Goal: Task Accomplishment & Management: Use online tool/utility

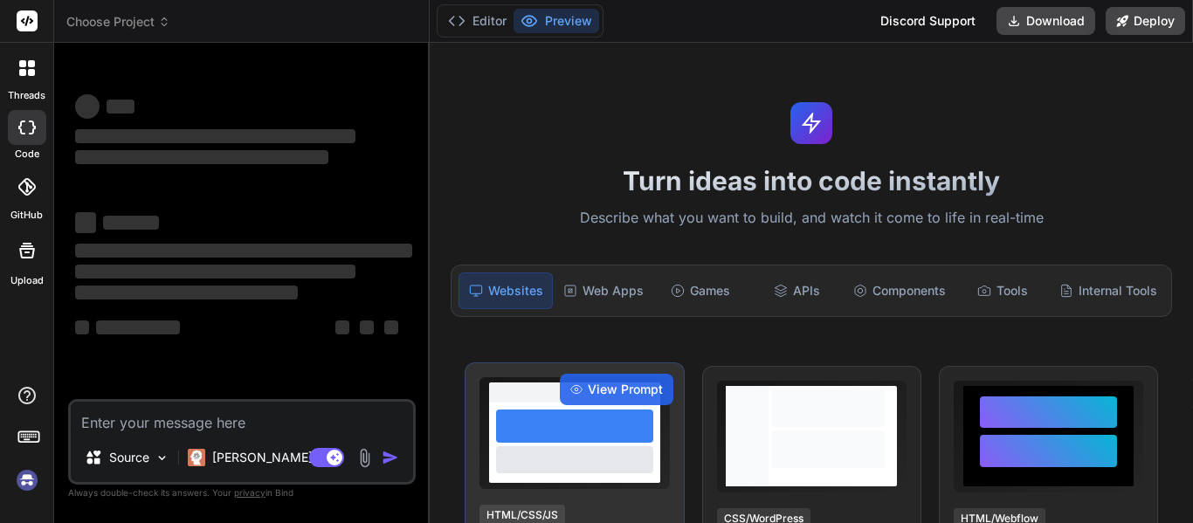
type textarea "x"
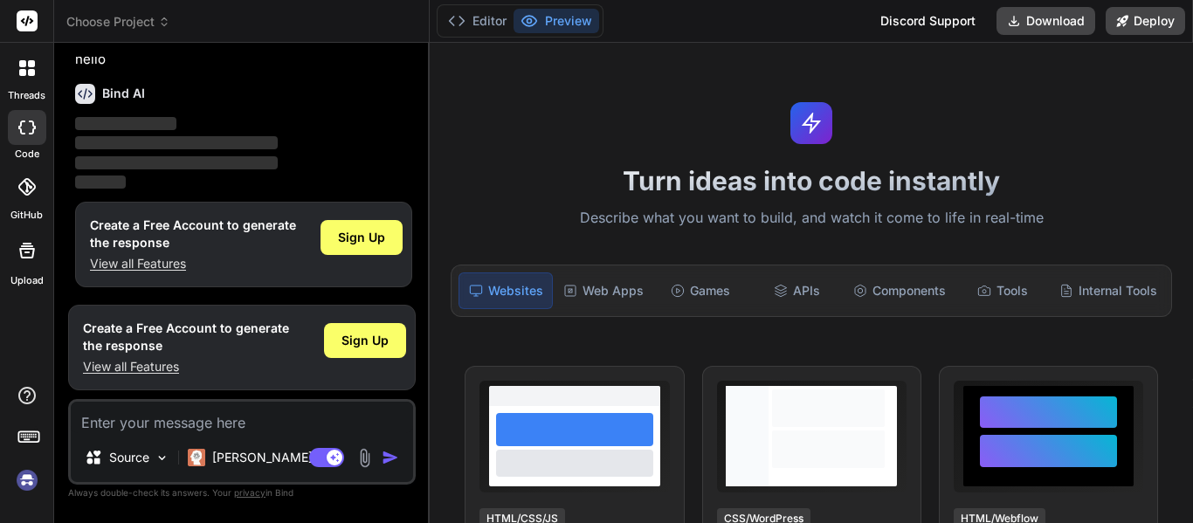
click at [296, 167] on p "‌" at bounding box center [243, 164] width 337 height 20
click at [914, 300] on div "Components" at bounding box center [899, 290] width 107 height 37
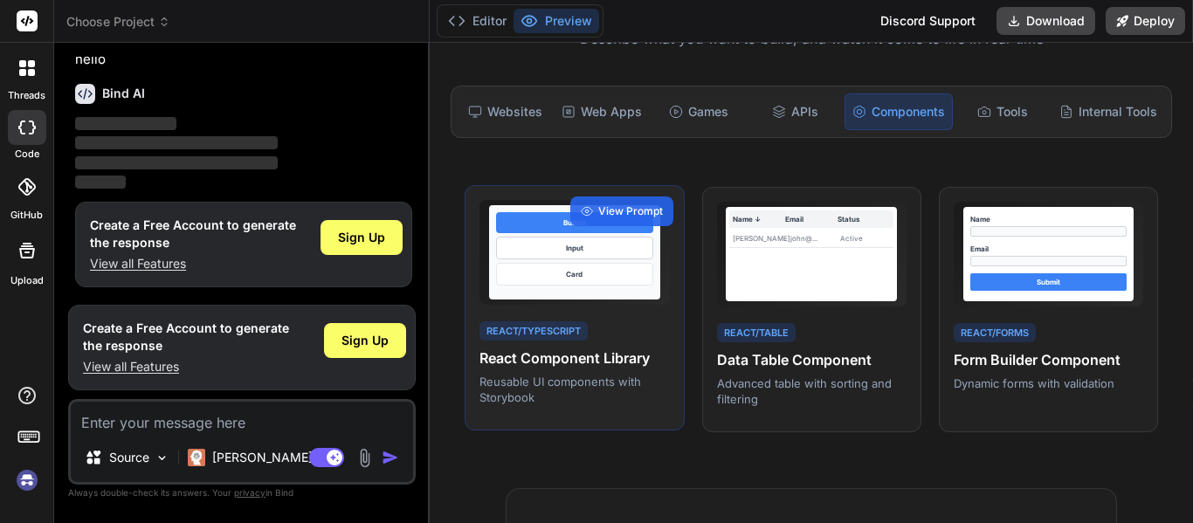
scroll to position [175, 0]
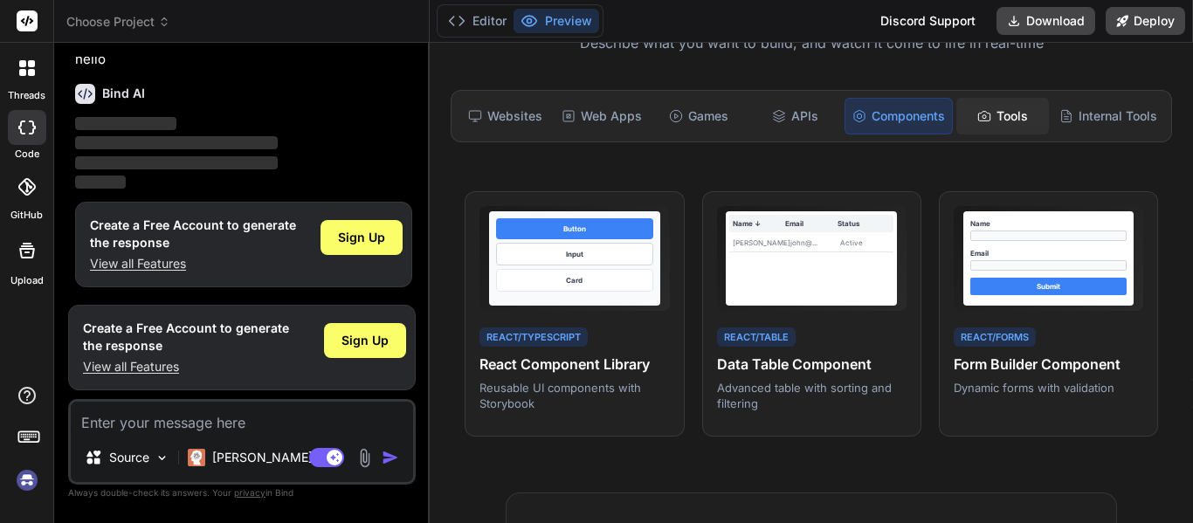
click at [1004, 123] on div "Tools" at bounding box center [1002, 116] width 93 height 37
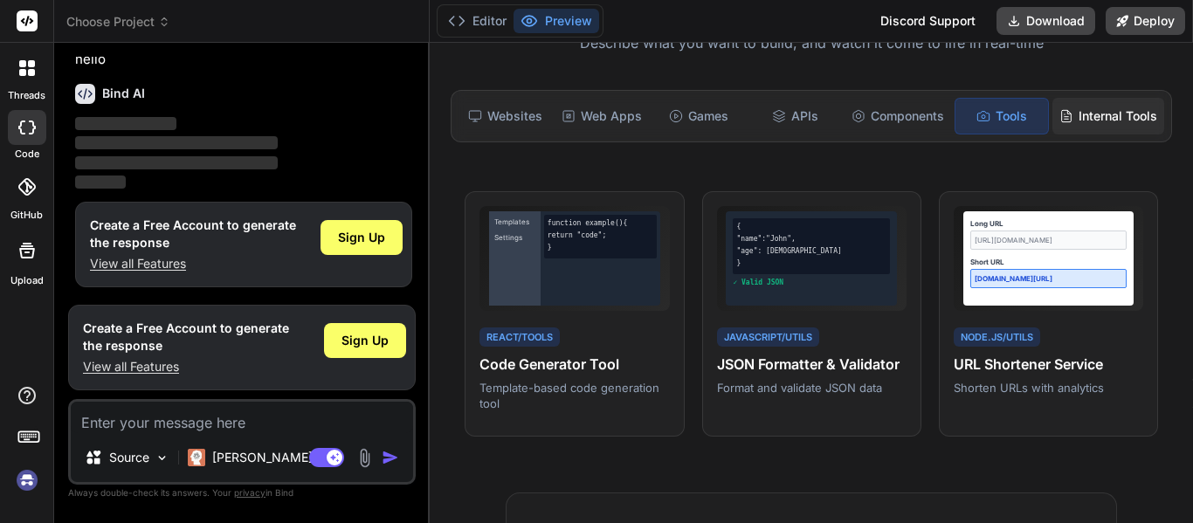
click at [1091, 124] on div "Internal Tools" at bounding box center [1108, 116] width 112 height 37
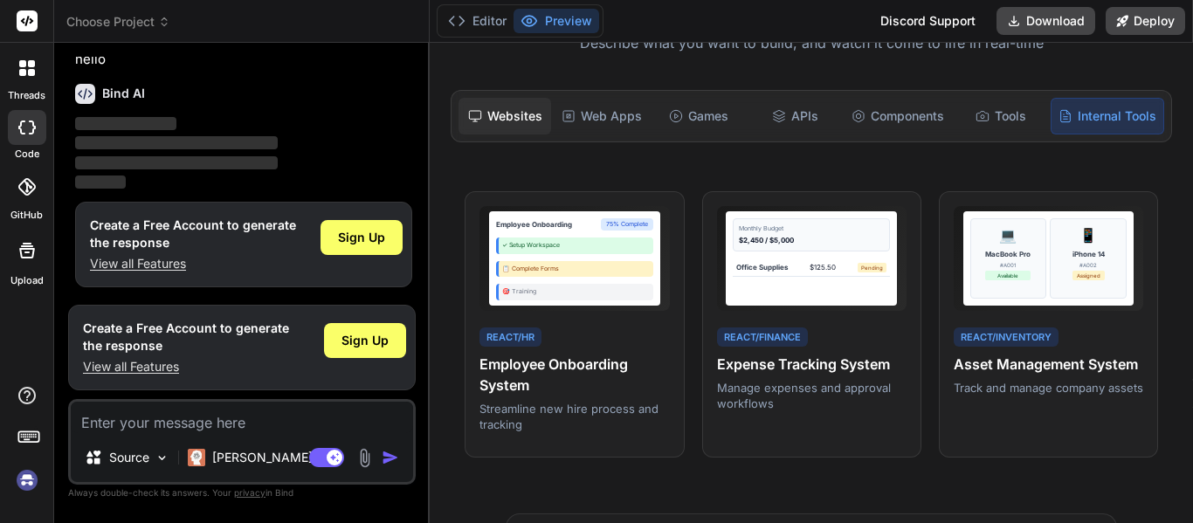
click at [534, 130] on div "Websites" at bounding box center [504, 116] width 93 height 37
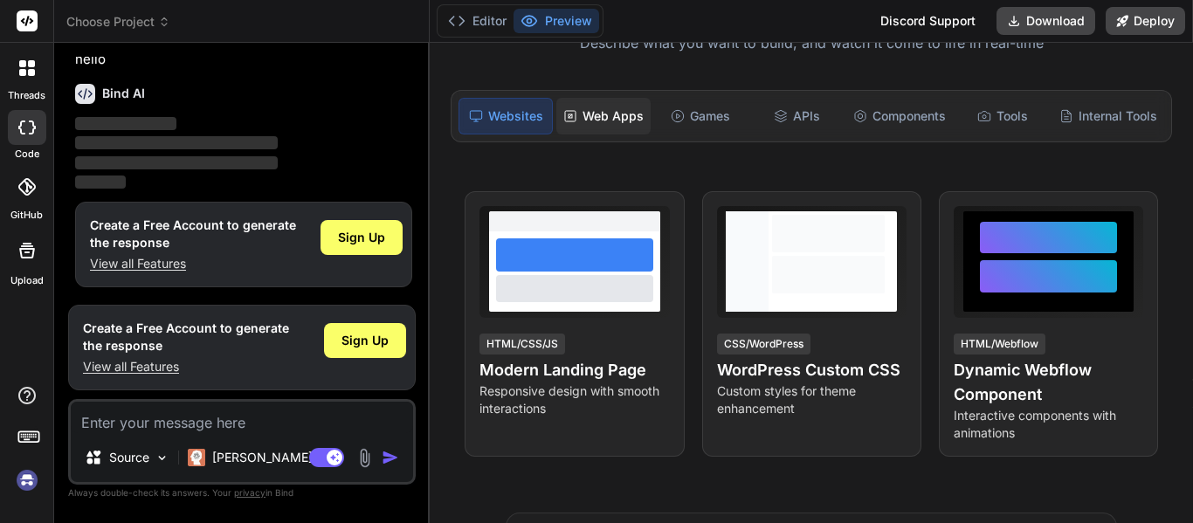
click at [601, 117] on div "Web Apps" at bounding box center [603, 116] width 94 height 37
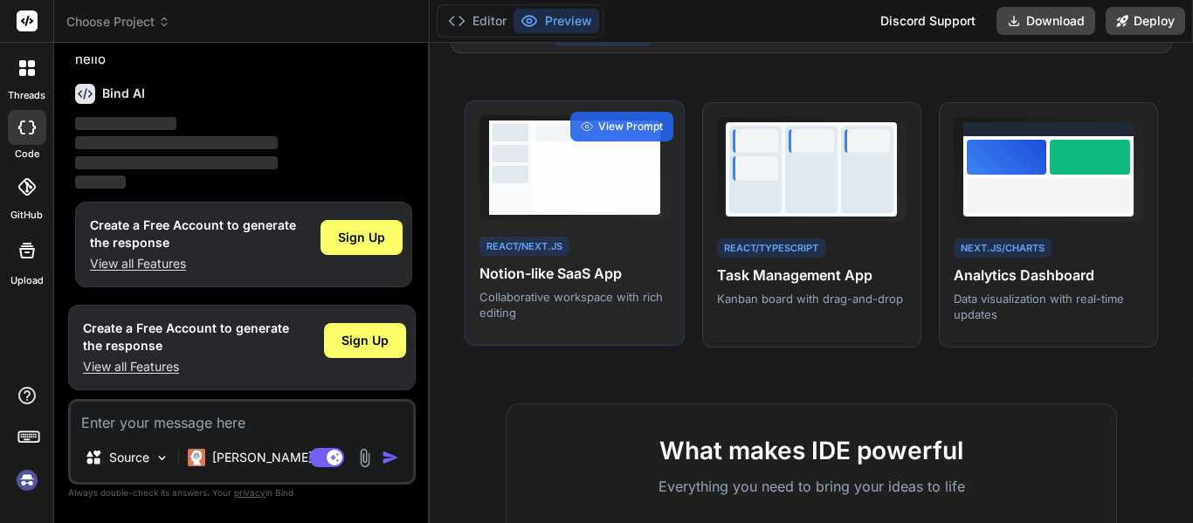
scroll to position [262, 0]
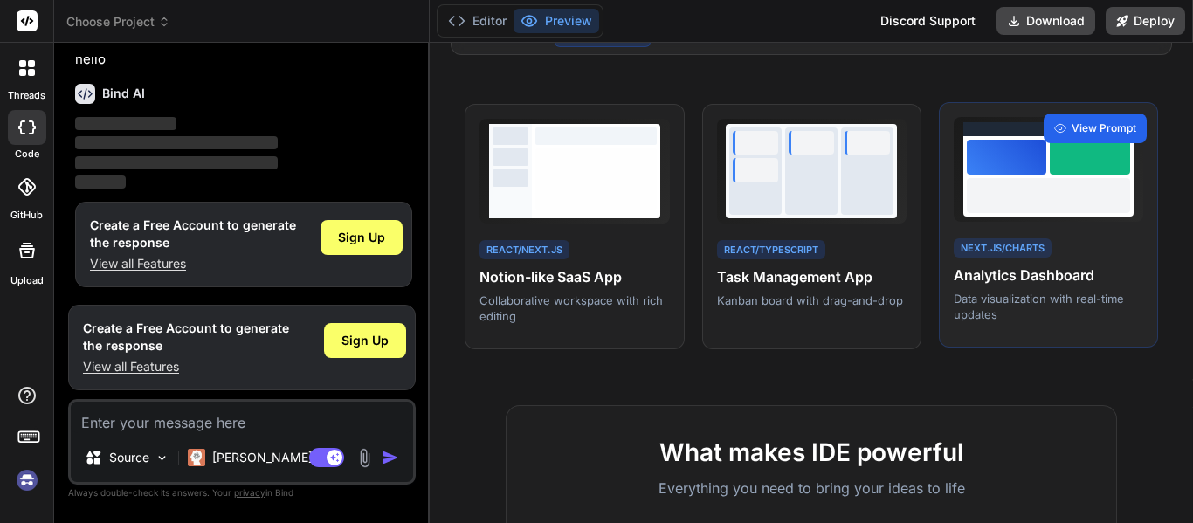
click at [1074, 128] on span "View Prompt" at bounding box center [1103, 128] width 65 height 16
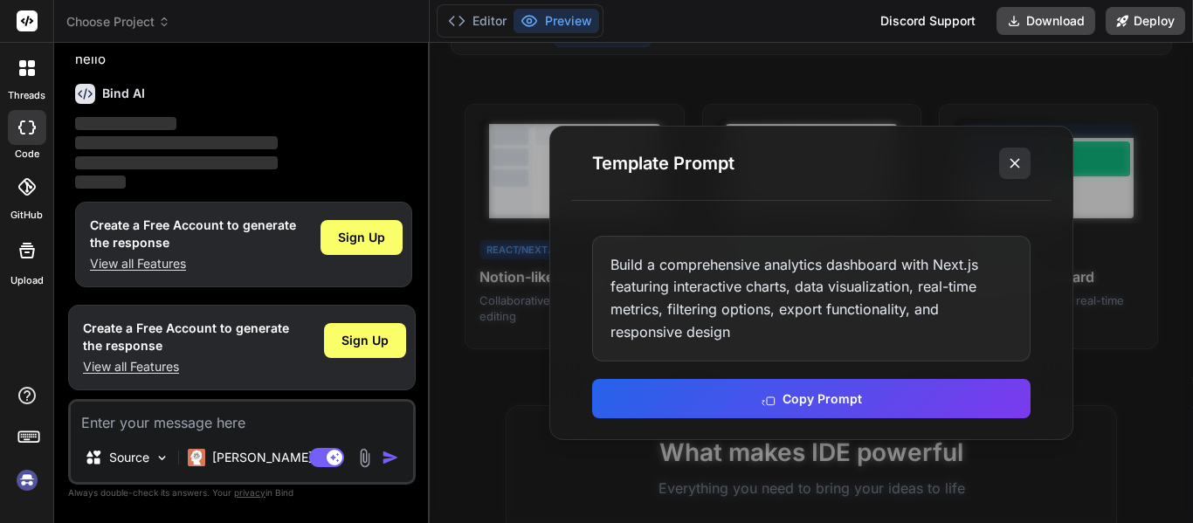
click at [1002, 160] on button at bounding box center [1014, 163] width 31 height 31
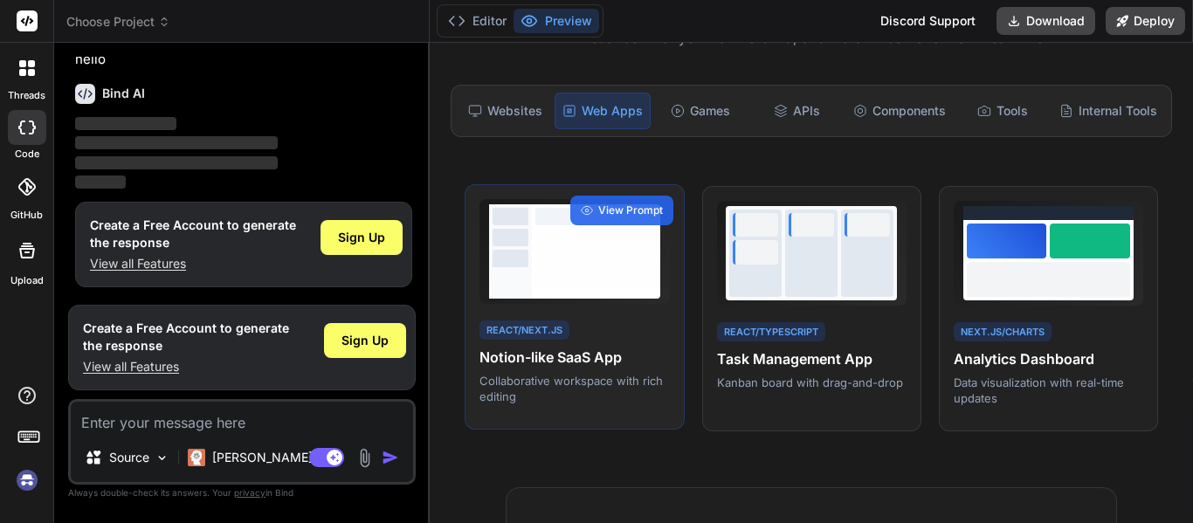
scroll to position [87, 0]
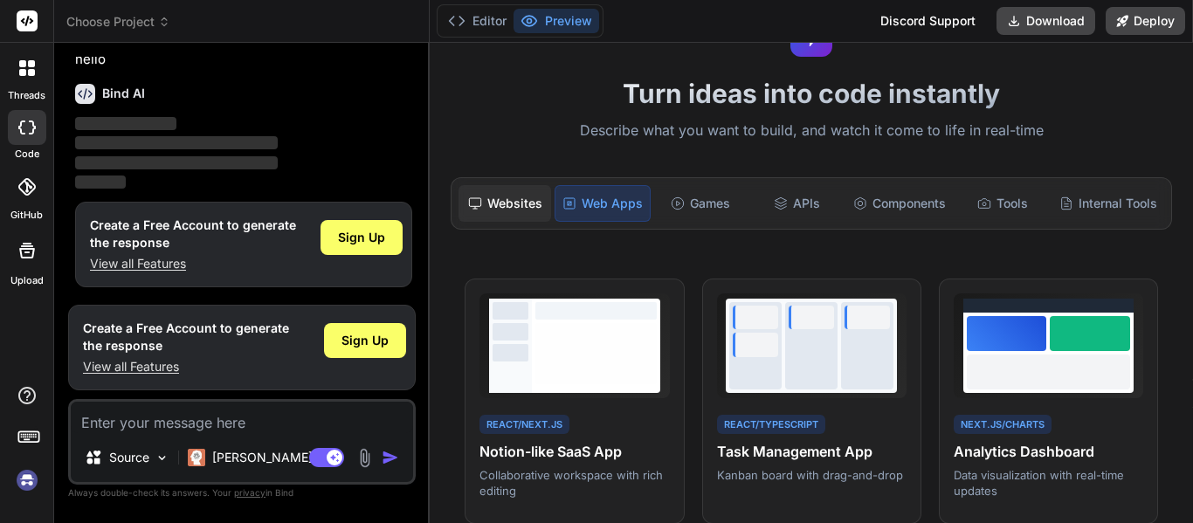
click at [538, 204] on div "Websites" at bounding box center [504, 203] width 93 height 37
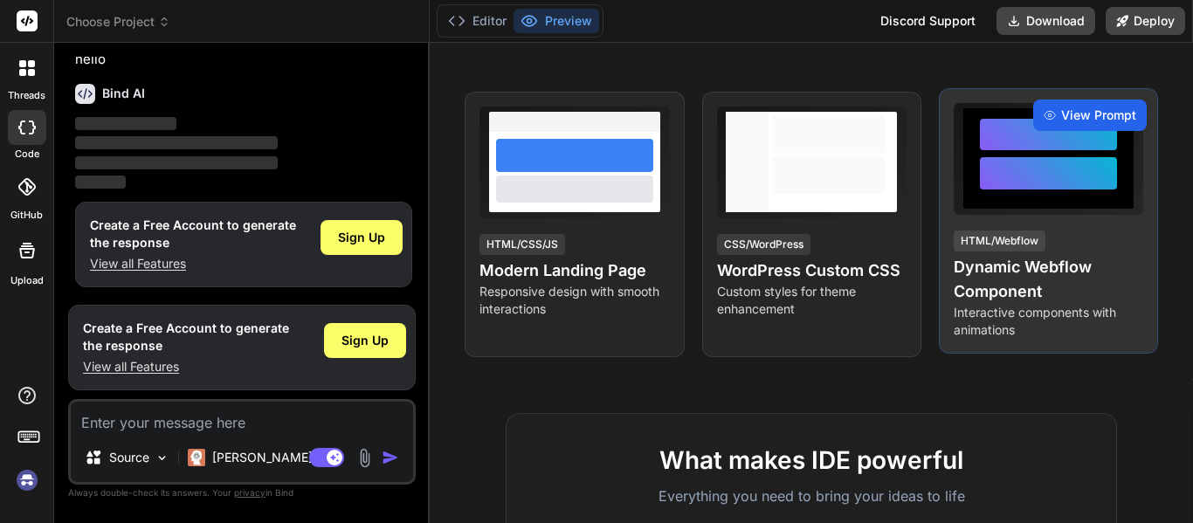
scroll to position [175, 0]
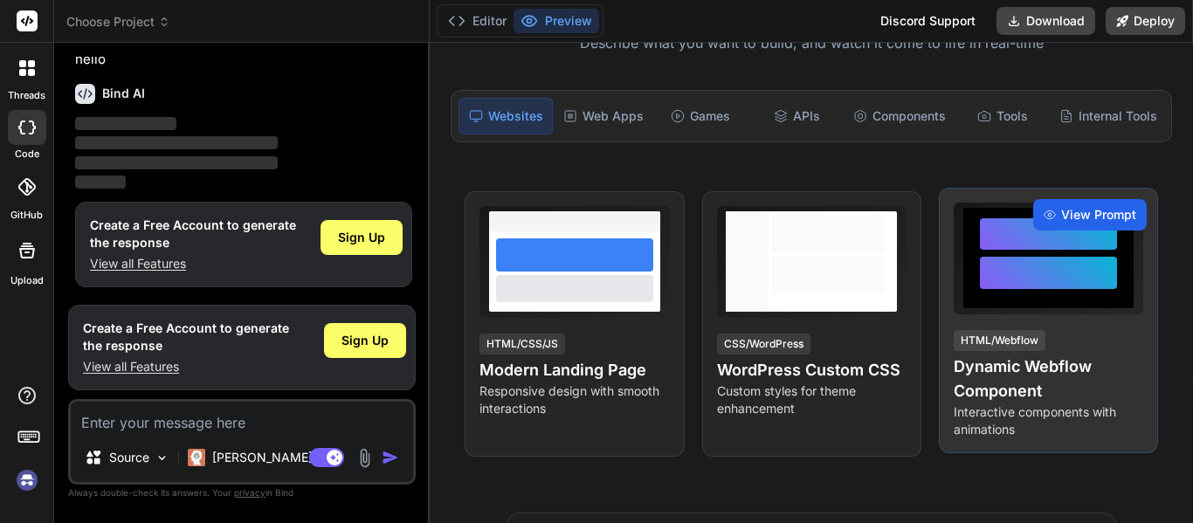
click at [1071, 222] on span "View Prompt" at bounding box center [1098, 214] width 75 height 17
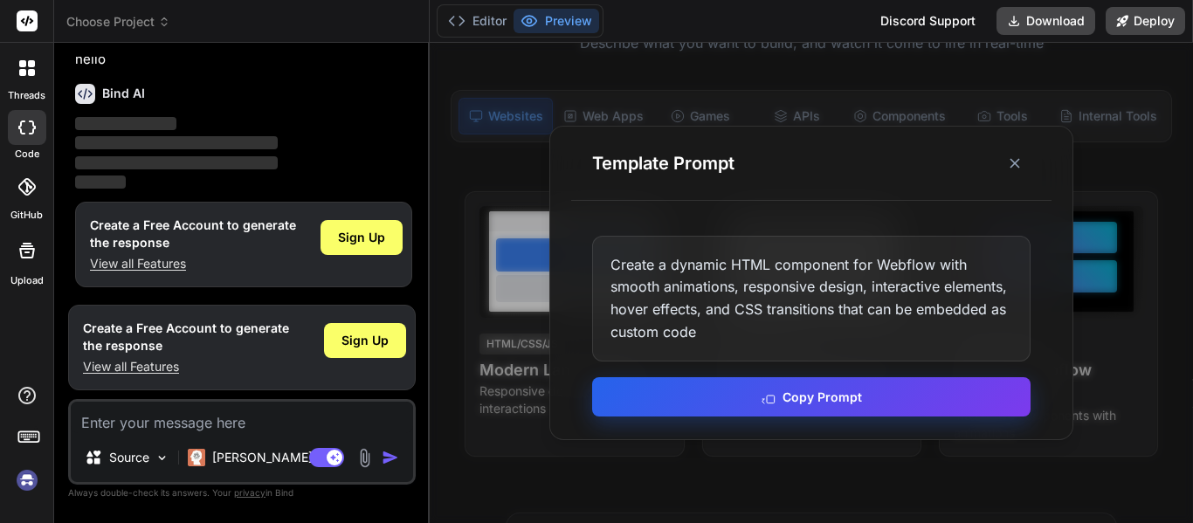
click at [749, 398] on button "Copy Prompt" at bounding box center [811, 396] width 438 height 39
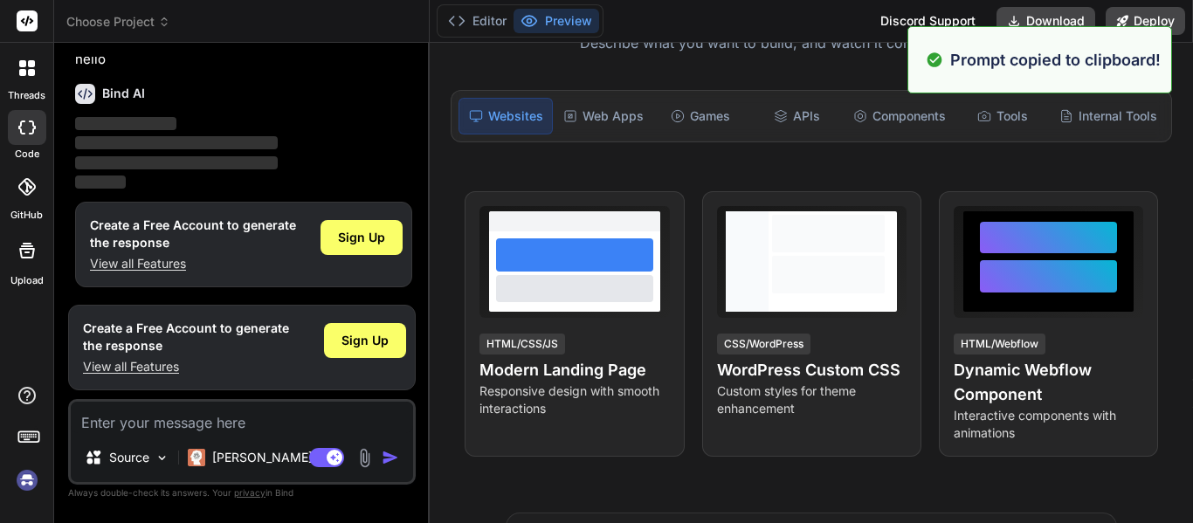
click at [187, 423] on textarea at bounding box center [242, 417] width 342 height 31
paste textarea "Create a dynamic HTML component for Webflow with smooth animations, responsive …"
click at [184, 416] on textarea at bounding box center [242, 417] width 342 height 31
type textarea "Create a dynamic HTML component for Webflow with smooth animations, responsive …"
type textarea "x"
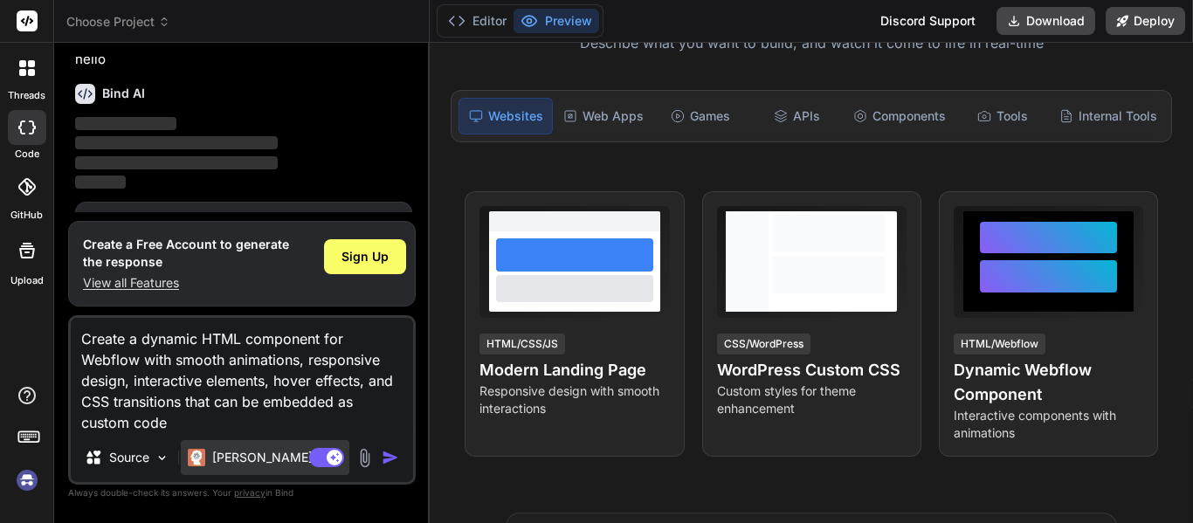
type textarea "Create a dynamic HTML component for Webflow with smooth animations, responsive …"
click at [271, 464] on p "[PERSON_NAME] 4 S.." at bounding box center [277, 457] width 130 height 17
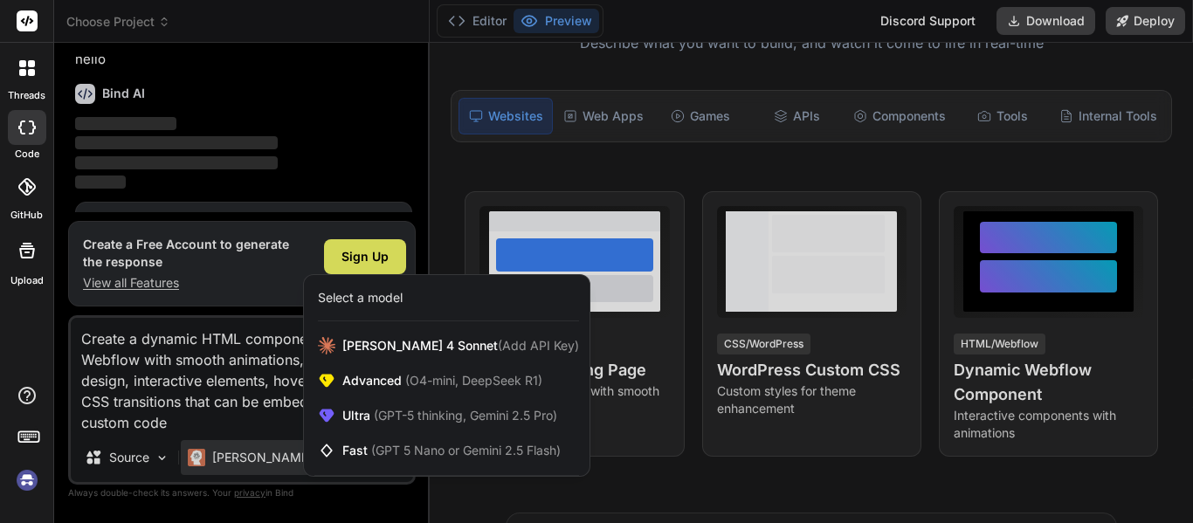
click at [230, 425] on div at bounding box center [596, 261] width 1193 height 523
type textarea "x"
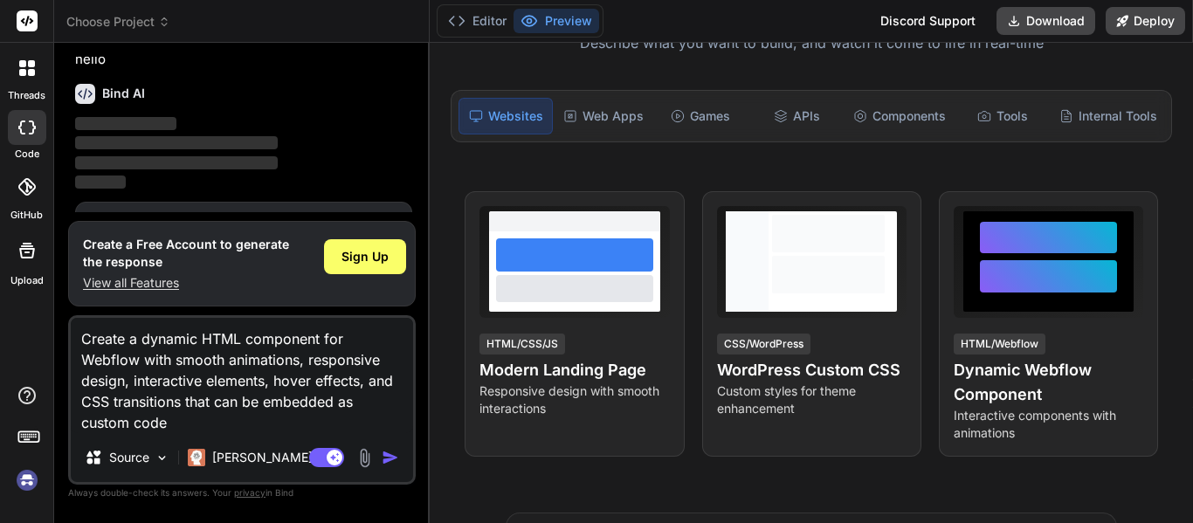
click at [385, 463] on img "button" at bounding box center [390, 457] width 17 height 17
click at [382, 452] on img "button" at bounding box center [390, 457] width 17 height 17
click at [92, 353] on textarea "Create a dynamic HTML component for Webflow with smooth animations, responsive …" at bounding box center [242, 375] width 342 height 115
click at [64, 389] on div "Bind AI Web Search Created with Pixso. Code Generator You hello Bind AI ‌ ‌ ‌ ‌…" at bounding box center [241, 282] width 375 height 479
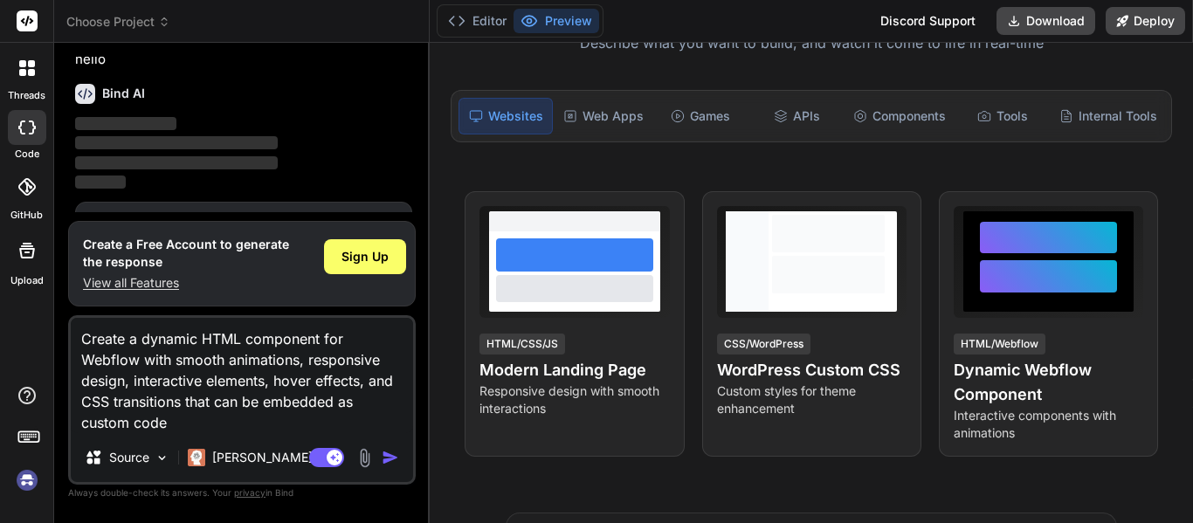
click at [83, 367] on textarea "Create a dynamic HTML component for Webflow with smooth animations, responsive …" at bounding box center [242, 375] width 342 height 115
type textarea "Create a dynamic HTML component for wwith smooth animations, responsive design,…"
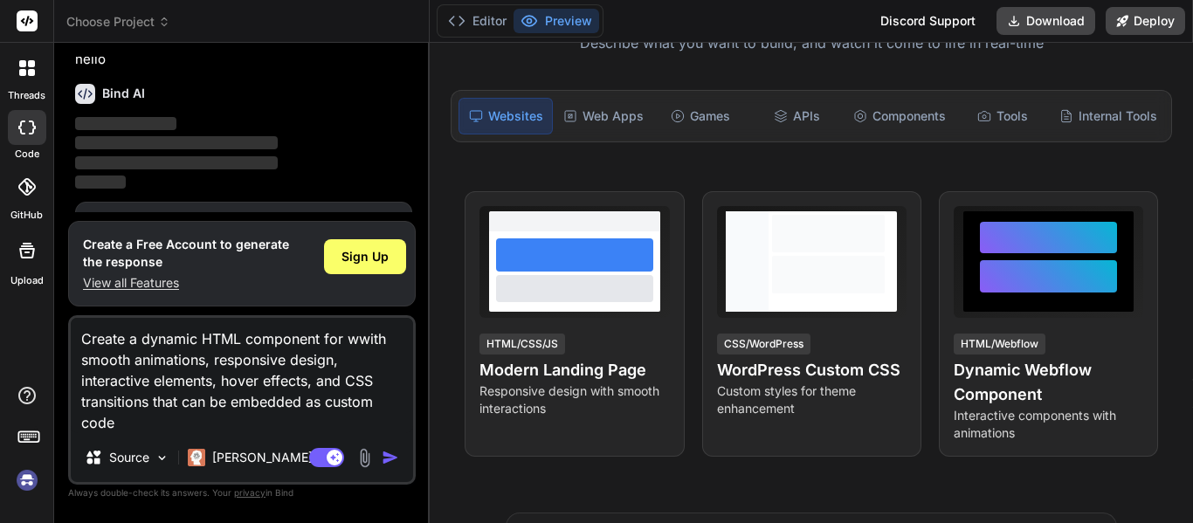
type textarea "x"
type textarea "Create a dynamic HTML component for wowith smooth animations, responsive design…"
type textarea "x"
type textarea "Create a dynamic HTML component for worwith smooth animations, responsive desig…"
type textarea "x"
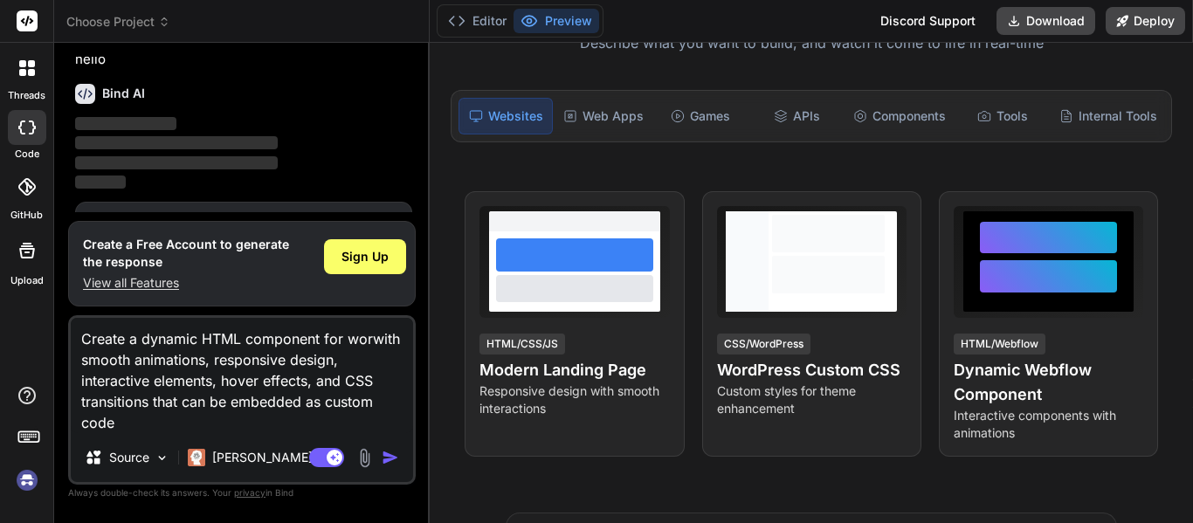
type textarea "Create a dynamic HTML component for wordwith smooth animations, responsive desi…"
type textarea "x"
type textarea "Create a dynamic HTML component for wordpwith smooth animations, responsive des…"
type textarea "x"
type textarea "Create a dynamic HTML component for wordprwith smooth animations, responsive de…"
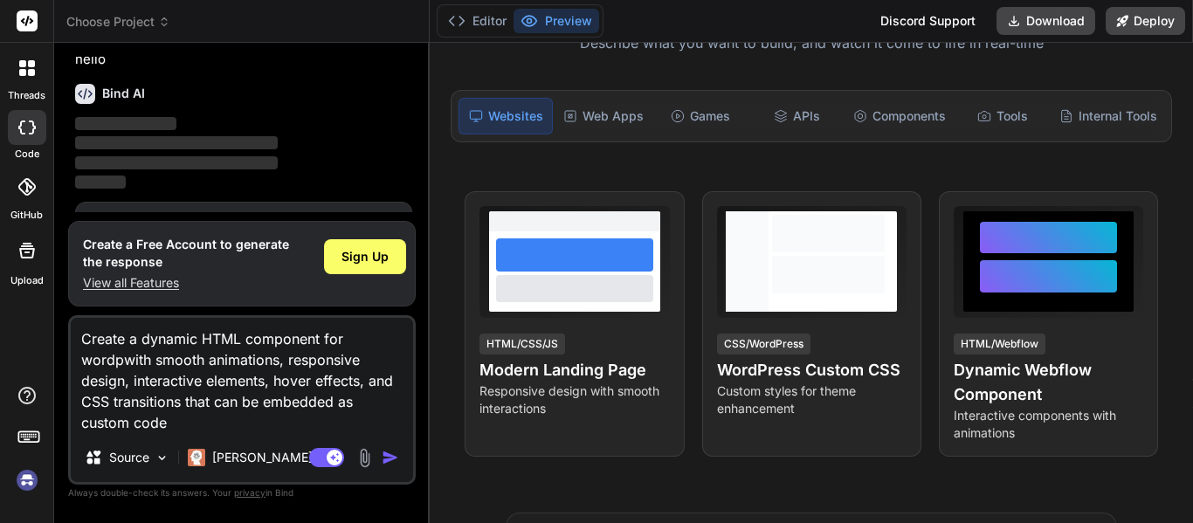
type textarea "x"
type textarea "Create a dynamic HTML component for wordprewith smooth animations, responsive d…"
type textarea "x"
type textarea "Create a dynamic HTML component for wordpreswith smooth animations, responsive …"
type textarea "x"
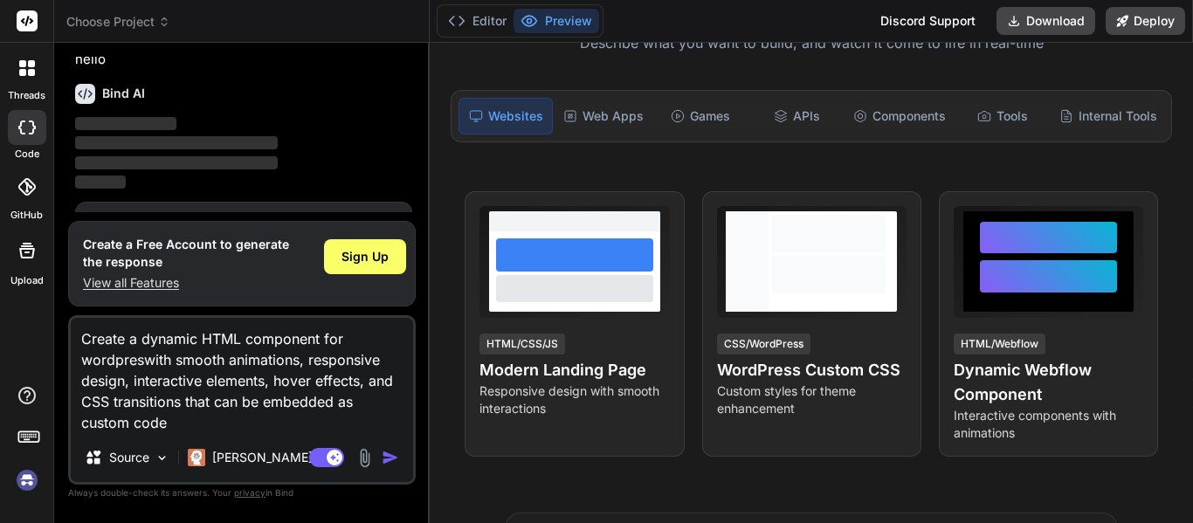
type textarea "Create a dynamic HTML component for wordpresswith smooth animations, responsive…"
type textarea "x"
type textarea "Create a dynamic HTML component for wordpress with smooth animations, responsiv…"
type textarea "x"
type textarea "Create a dynamic HTML component for wordpress with smooth animations, responsiv…"
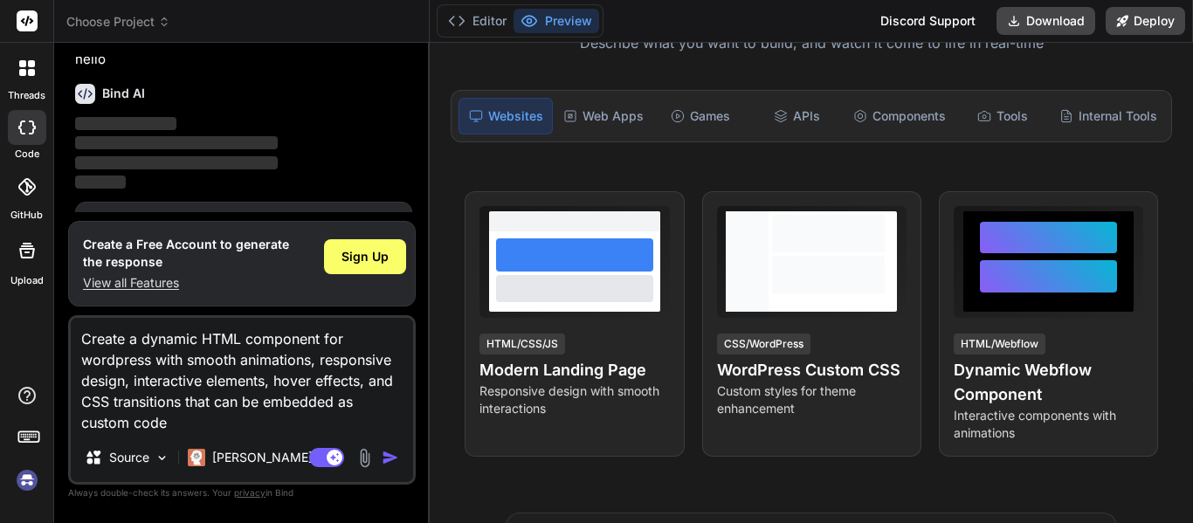
click at [375, 458] on img at bounding box center [365, 458] width 20 height 20
type textarea "x"
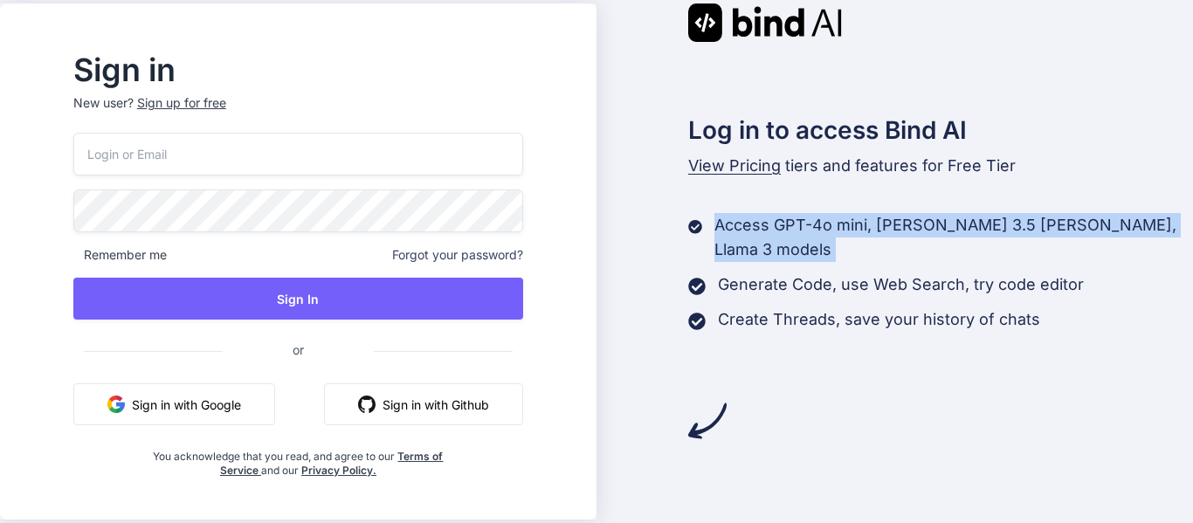
drag, startPoint x: 693, startPoint y: 265, endPoint x: 749, endPoint y: 334, distance: 89.5
click at [734, 325] on div "Log in to access Bind AI View Pricing tiers and features for Free Tier Access G…" at bounding box center [894, 221] width 596 height 437
click at [754, 337] on div "Log in to access Bind AI View Pricing tiers and features for Free Tier Access G…" at bounding box center [894, 221] width 596 height 437
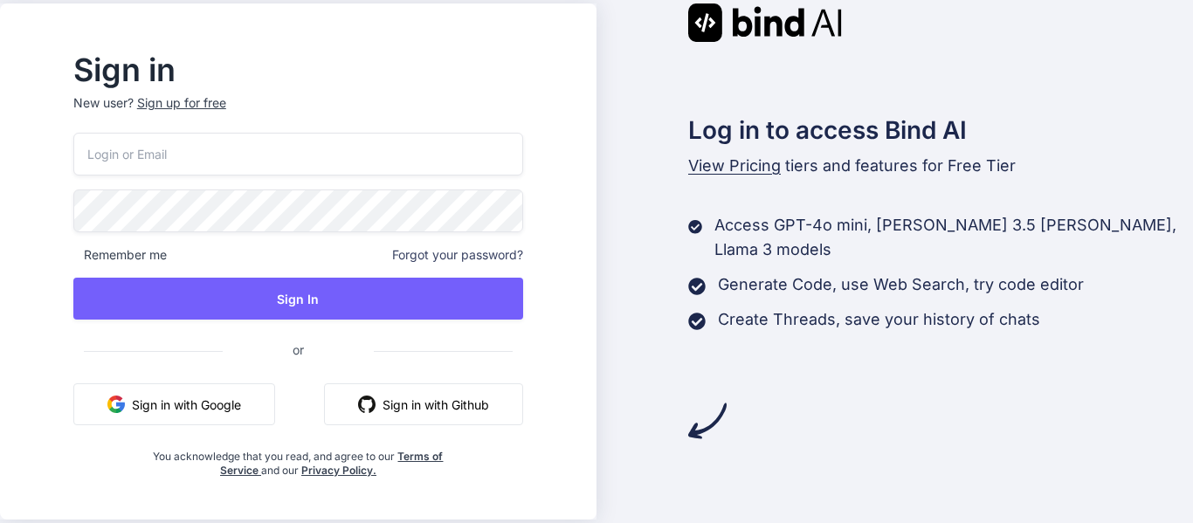
click at [718, 174] on span "View Pricing" at bounding box center [734, 165] width 93 height 18
click at [711, 164] on span "View Pricing" at bounding box center [734, 165] width 93 height 18
click at [707, 170] on span "View Pricing" at bounding box center [734, 165] width 93 height 18
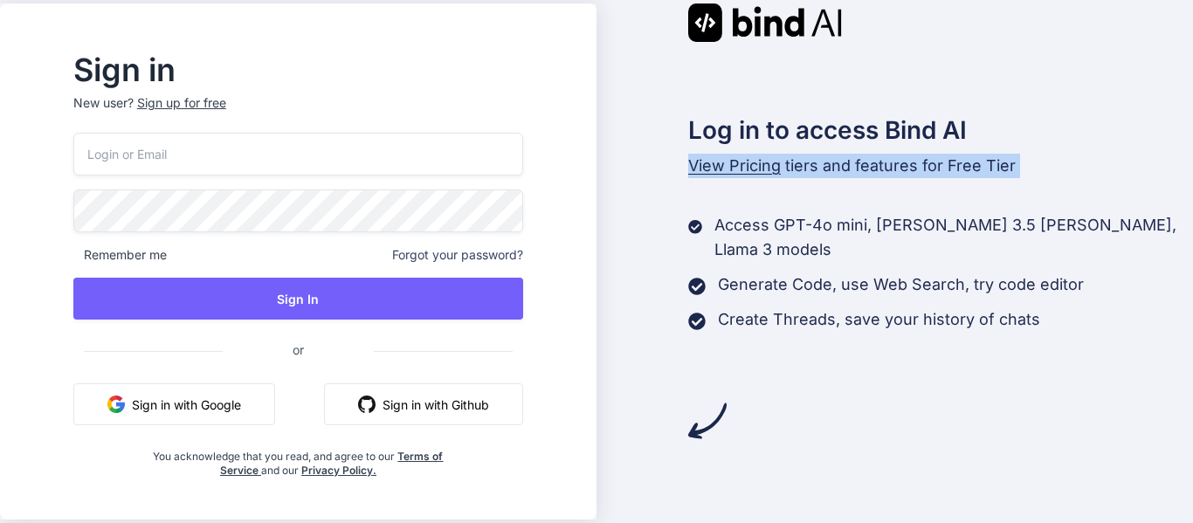
click at [707, 170] on span "View Pricing" at bounding box center [734, 165] width 93 height 18
click at [706, 200] on div "Log in to access Bind AI View Pricing tiers and features for Free Tier Access G…" at bounding box center [894, 221] width 596 height 437
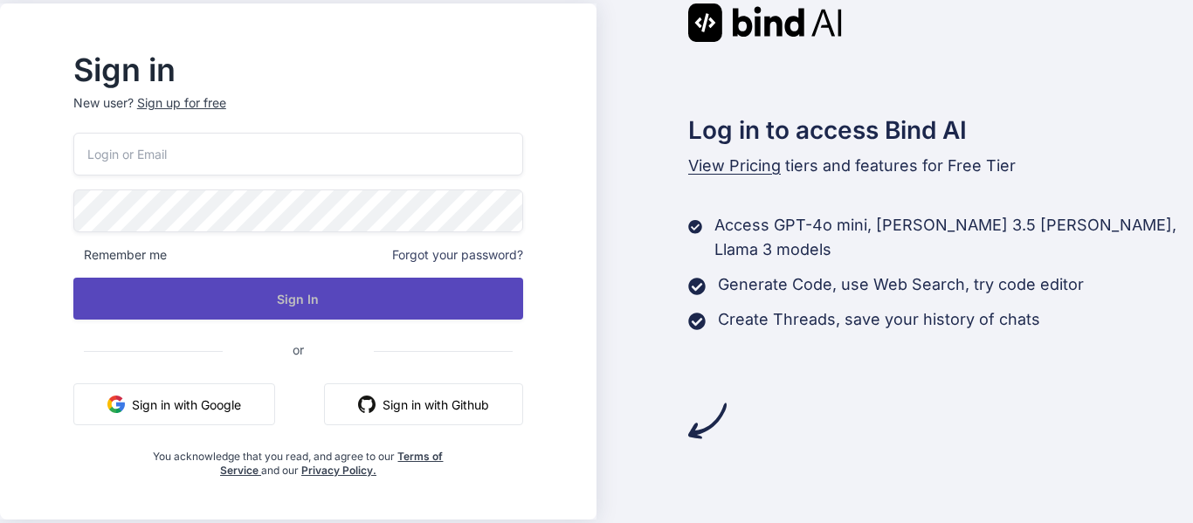
click at [432, 293] on button "Sign In" at bounding box center [298, 299] width 450 height 42
